Goal: Task Accomplishment & Management: Manage account settings

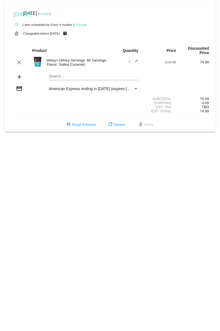
click at [137, 61] on mat-icon "edit" at bounding box center [134, 62] width 7 height 7
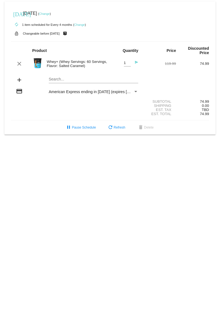
click at [81, 64] on div "Whey+ (Whey Servings: 60 Servings, Flavor: Salted Caramel)" at bounding box center [77, 64] width 66 height 8
click at [91, 43] on mat-card-content "Product Quantity Price Discounted Price clear Whey+ (Whey Servings: 60 Servings…" at bounding box center [110, 81] width 198 height 79
click at [72, 65] on div "Whey+ (Whey Servings: 60 Servings, Flavor: Salted Caramel)" at bounding box center [77, 64] width 66 height 8
